Goal: Information Seeking & Learning: Compare options

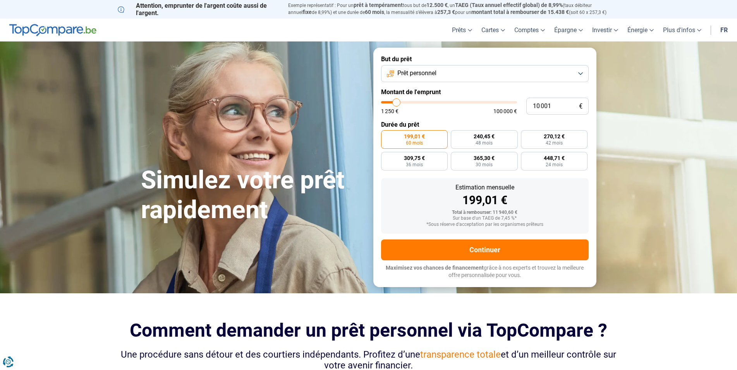
type input "9 000"
type input "9000"
type input "8 750"
type input "8750"
type input "8 500"
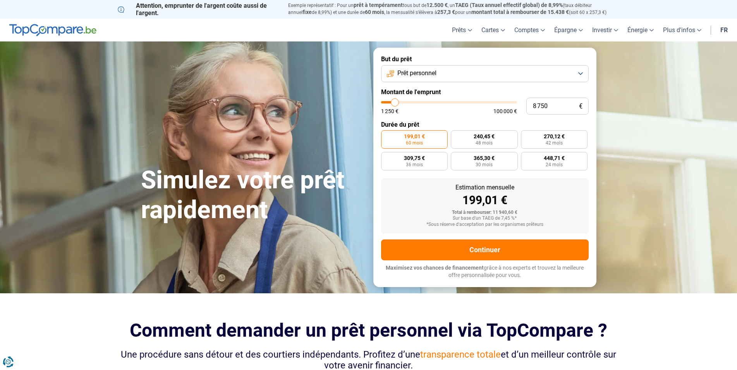
type input "8500"
type input "8 000"
type input "8000"
type input "7 750"
type input "7750"
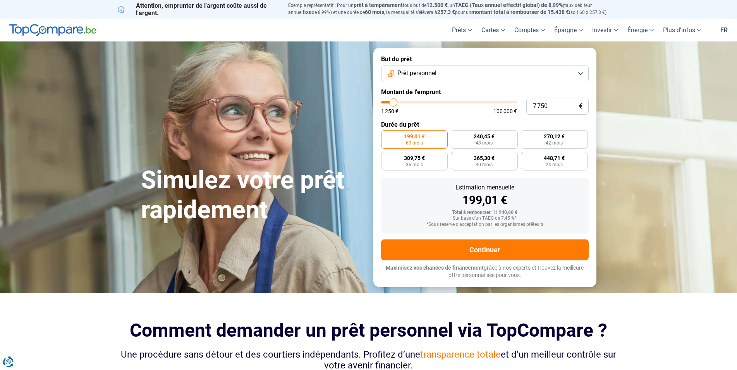
type input "7 500"
type input "7500"
type input "7 250"
type input "7250"
type input "7 000"
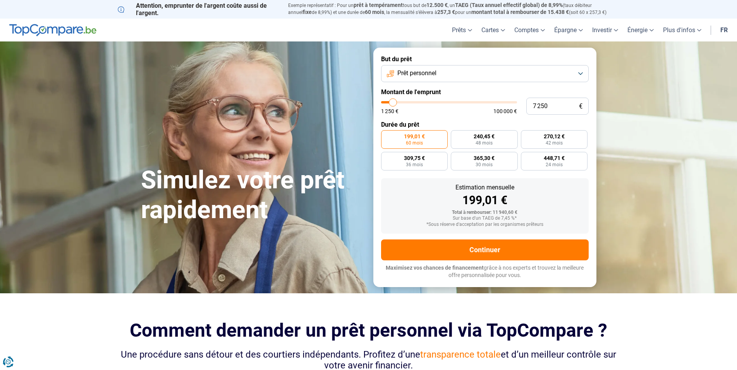
type input "7000"
type input "6 250"
type input "6250"
type input "6 000"
type input "6000"
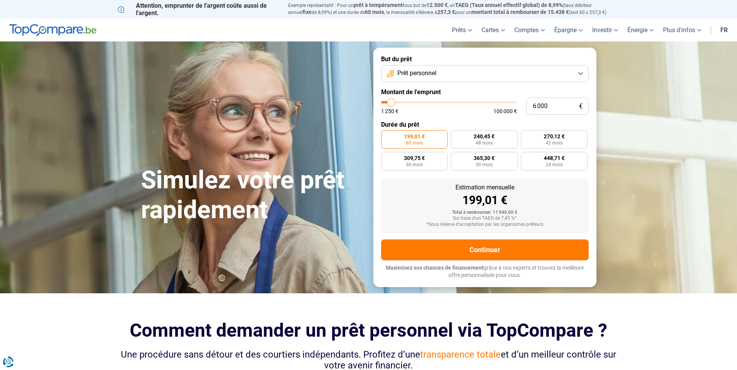
type input "5 750"
type input "5750"
type input "5 500"
type input "5500"
type input "5 000"
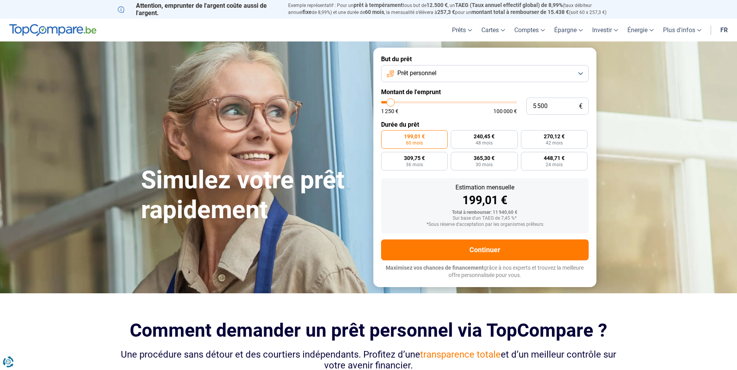
type input "5000"
type input "4 750"
type input "4750"
type input "4 500"
type input "4500"
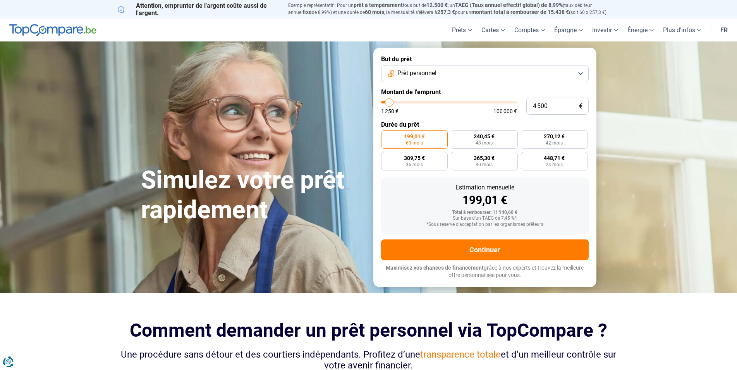
type input "4 000"
type input "4000"
type input "3 500"
type input "3500"
type input "3 250"
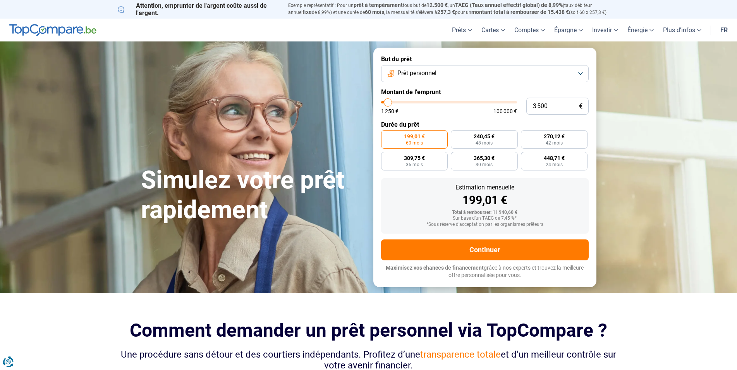
type input "3250"
type input "3 000"
type input "3000"
type input "2 500"
type input "2500"
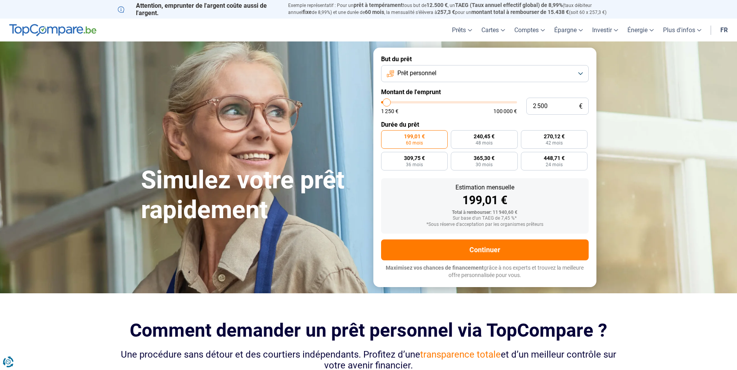
type input "1 500"
type input "1500"
type input "1 250"
drag, startPoint x: 395, startPoint y: 103, endPoint x: 380, endPoint y: 108, distance: 15.9
type input "1250"
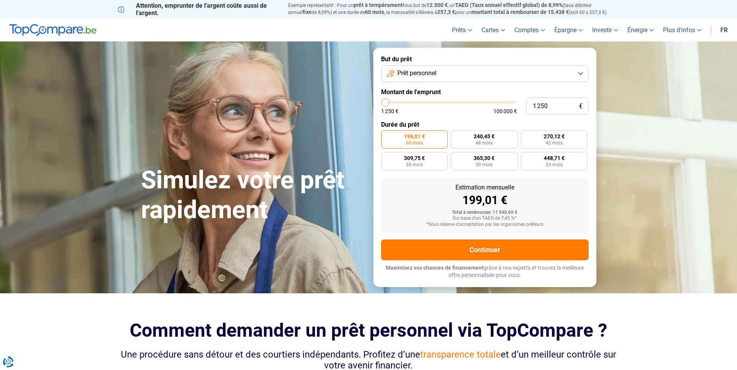
click at [381, 103] on input "range" at bounding box center [449, 102] width 136 height 2
radio input "true"
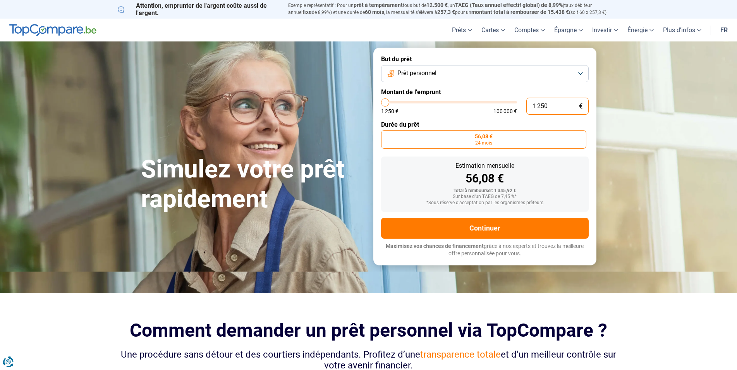
click at [564, 105] on input "1 250" at bounding box center [557, 106] width 62 height 17
type input "125"
type input "1250"
type input "12"
type input "1250"
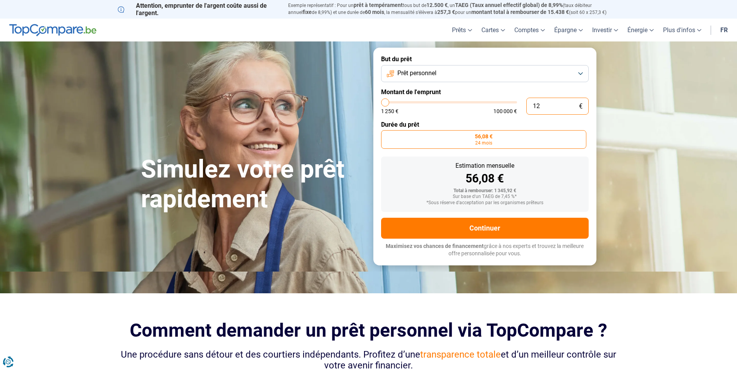
type input "1"
type input "1250"
type input "0"
type input "1250"
type input "1"
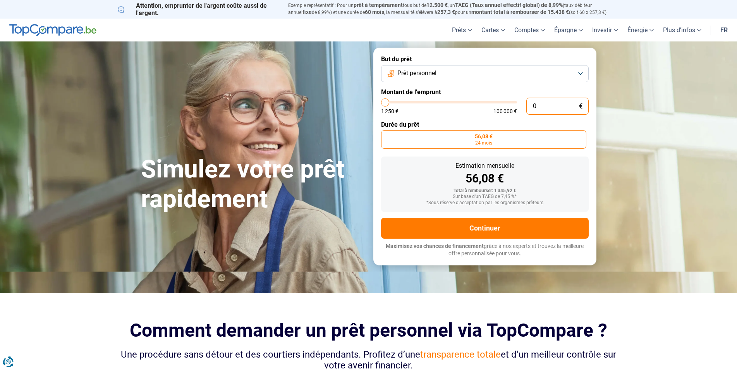
type input "1250"
type input "12"
type input "1250"
type input "1"
type input "1250"
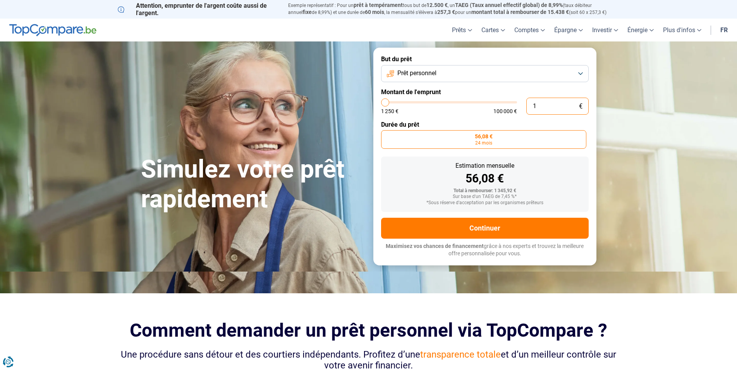
type input "10"
type input "1250"
type input "100"
type input "1250"
type input "1 000"
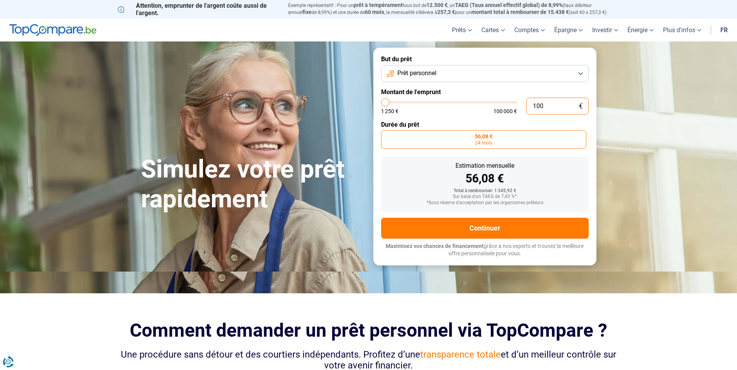
type input "1250"
type input "1 250"
type input "1250"
click at [464, 118] on form "But du prêt Prêt personnel Montant de l'emprunt 1 250 € 1 250 € 100 000 € Durée…" at bounding box center [484, 156] width 223 height 217
click at [469, 74] on button "Prêt personnel" at bounding box center [485, 73] width 208 height 17
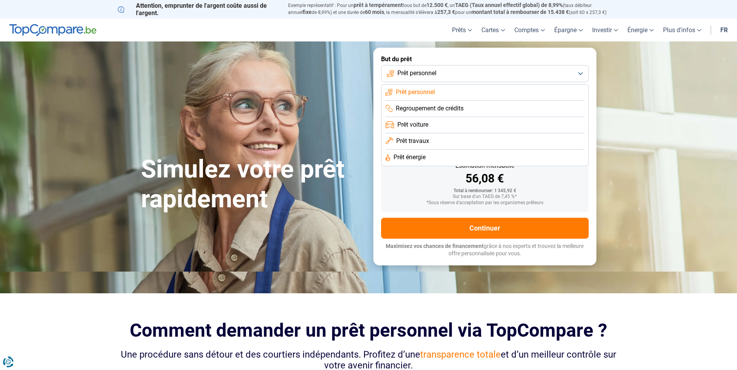
click at [425, 74] on span "Prêt personnel" at bounding box center [416, 73] width 39 height 9
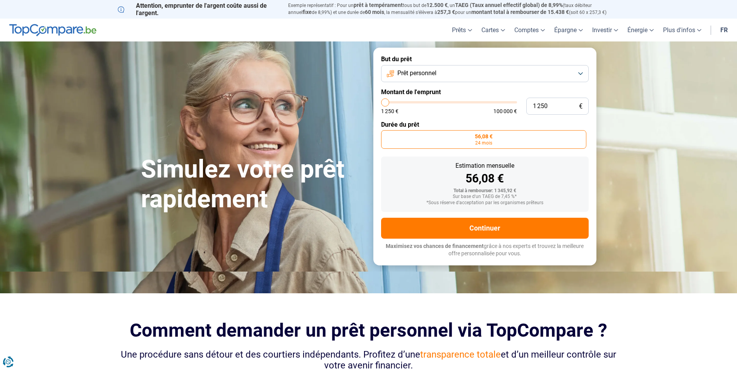
click at [459, 139] on label "56,08 € 24 mois" at bounding box center [483, 139] width 205 height 19
click at [386, 135] on input "56,08 € 24 mois" at bounding box center [383, 132] width 5 height 5
click at [459, 139] on label "56,08 € 24 mois" at bounding box center [483, 139] width 205 height 19
click at [386, 135] on input "56,08 € 24 mois" at bounding box center [383, 132] width 5 height 5
click at [459, 139] on label "56,08 € 24 mois" at bounding box center [483, 139] width 205 height 19
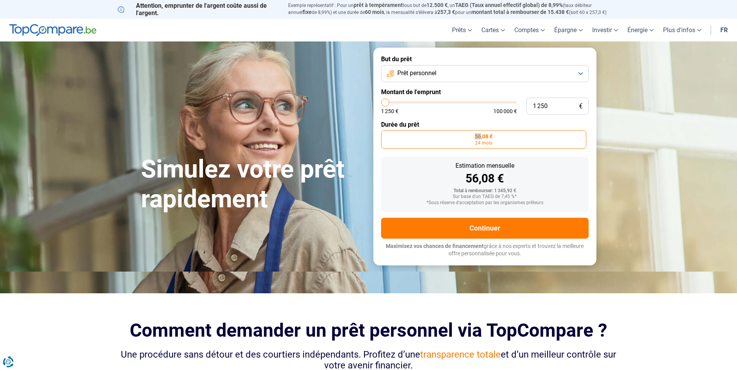
click at [386, 135] on input "56,08 € 24 mois" at bounding box center [383, 132] width 5 height 5
click at [459, 139] on label "56,08 € 24 mois" at bounding box center [483, 139] width 205 height 19
click at [386, 135] on input "56,08 € 24 mois" at bounding box center [383, 132] width 5 height 5
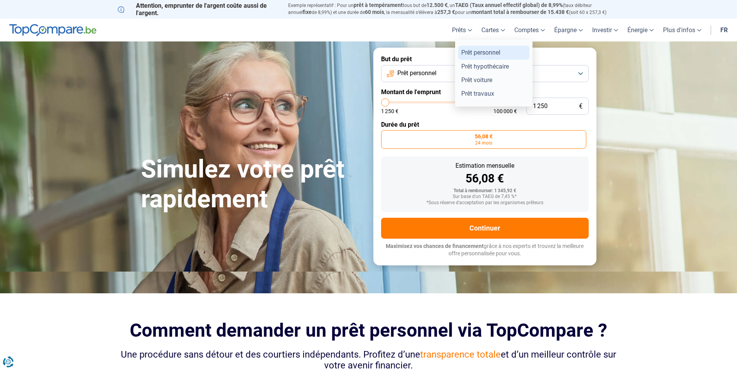
click at [481, 53] on link "Prêt personnel" at bounding box center [493, 53] width 71 height 14
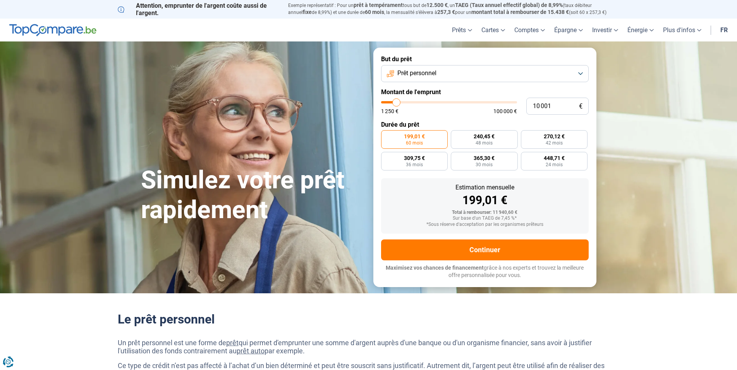
type input "8 000"
type input "8000"
type input "7 250"
type input "7250"
type input "5 500"
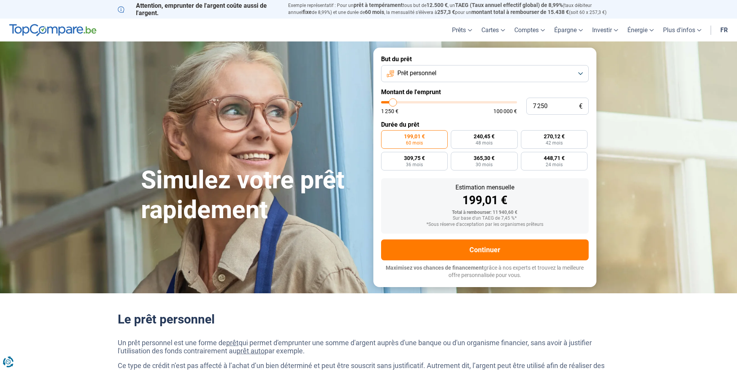
type input "5500"
type input "3 000"
type input "3000"
type input "1 250"
drag, startPoint x: 394, startPoint y: 104, endPoint x: 354, endPoint y: 105, distance: 40.3
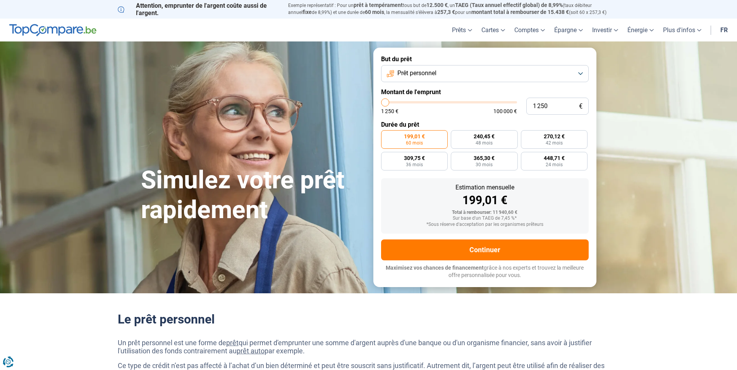
type input "1250"
click at [381, 103] on input "range" at bounding box center [449, 102] width 136 height 2
radio input "true"
